Goal: Task Accomplishment & Management: Manage account settings

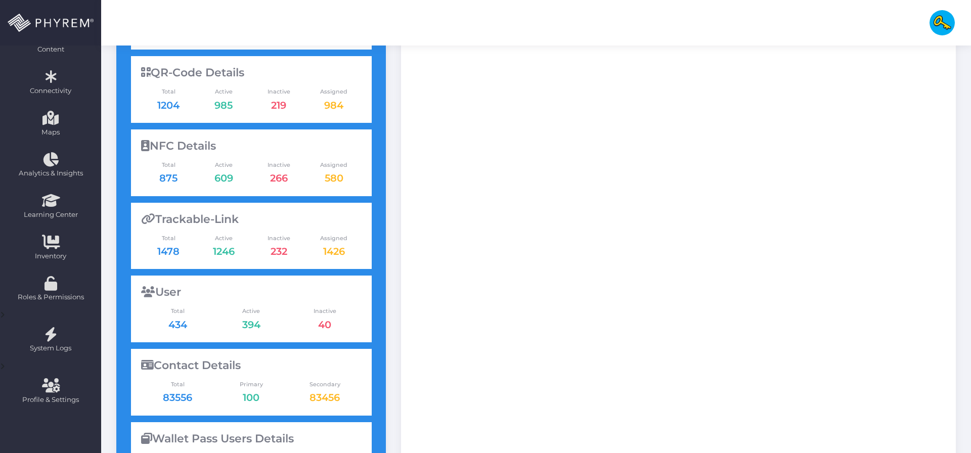
scroll to position [278, 0]
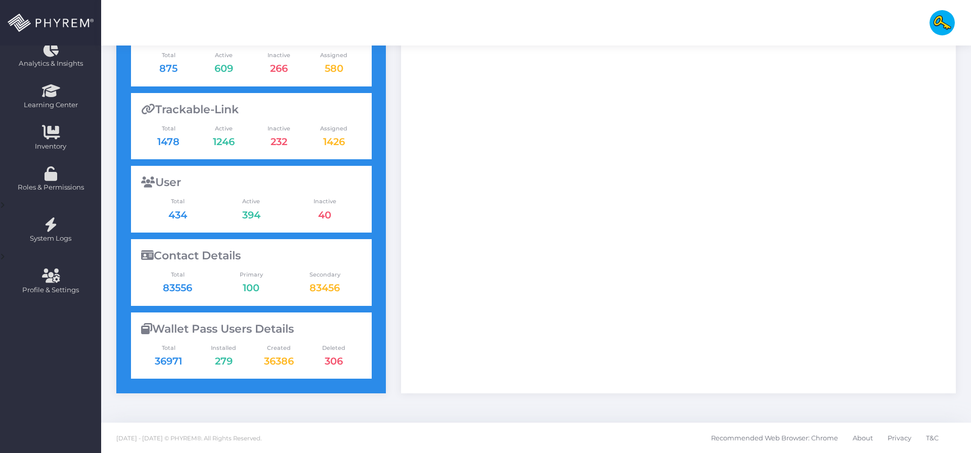
type input "[DATE] - [DATE]"
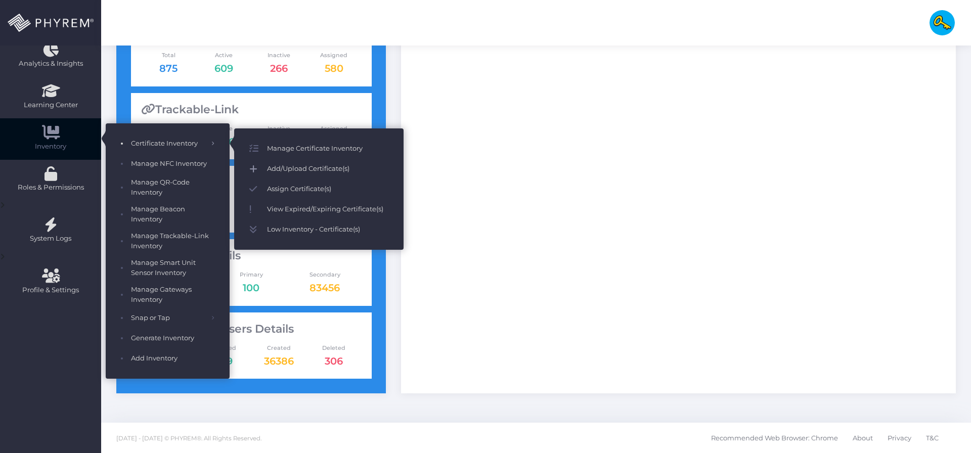
click at [276, 167] on span "Add/Upload Certificate(s)" at bounding box center [327, 168] width 121 height 13
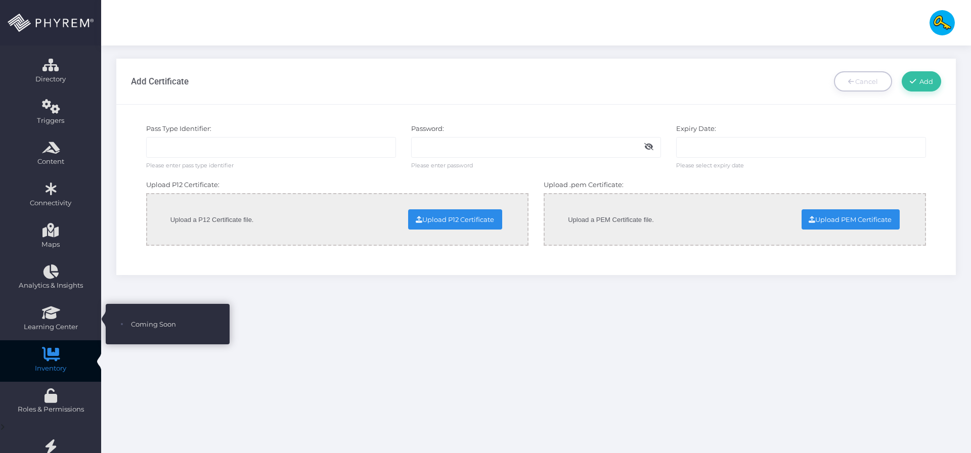
scroll to position [123, 0]
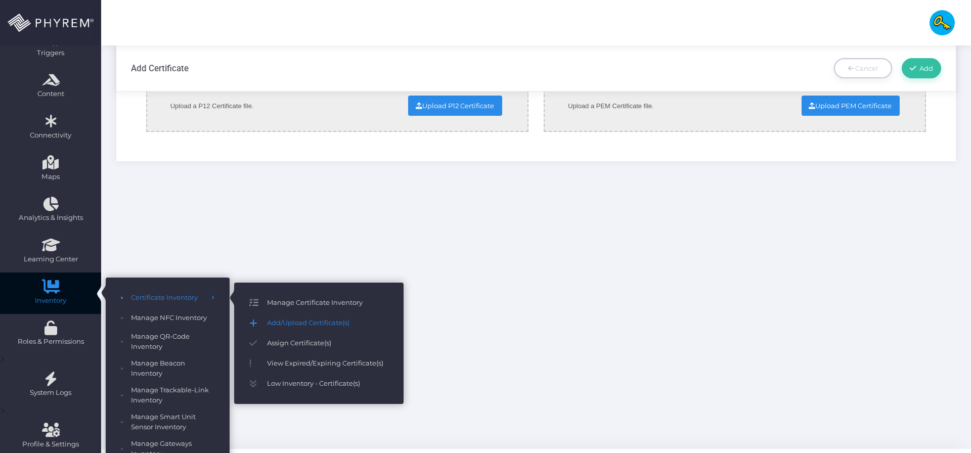
click at [301, 300] on span "Manage Certificate Inventory" at bounding box center [327, 302] width 121 height 13
